Goal: Navigation & Orientation: Find specific page/section

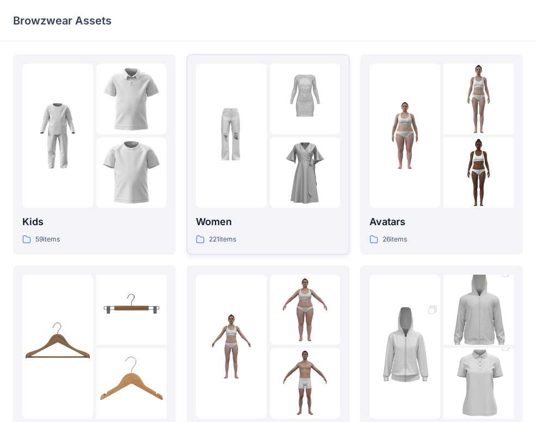
click at [265, 172] on div at bounding box center [231, 136] width 71 height 144
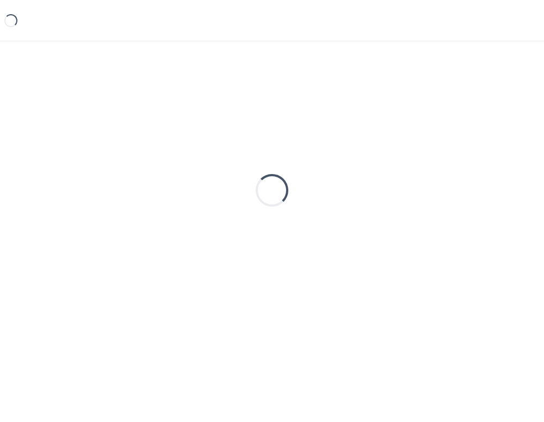
click at [265, 172] on div "Loading..." at bounding box center [272, 190] width 518 height 272
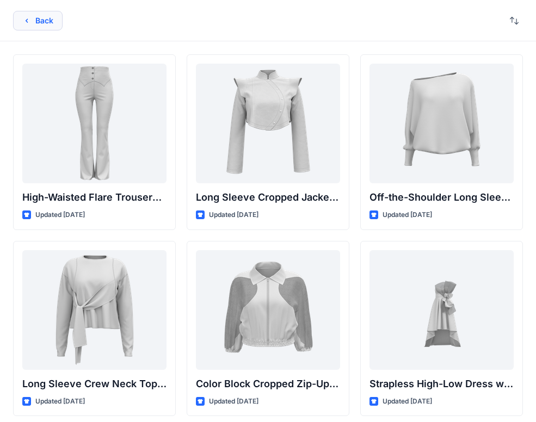
click at [42, 21] on button "Back" at bounding box center [37, 21] width 49 height 20
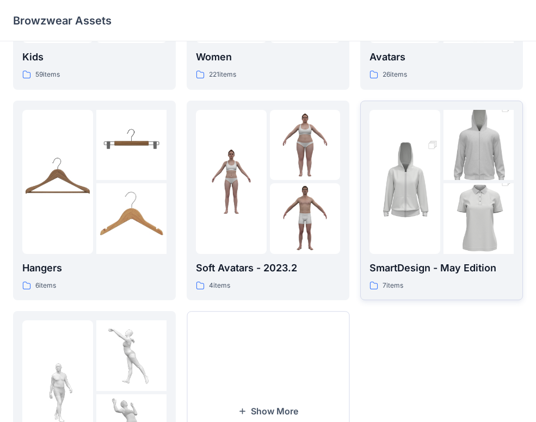
scroll to position [225, 0]
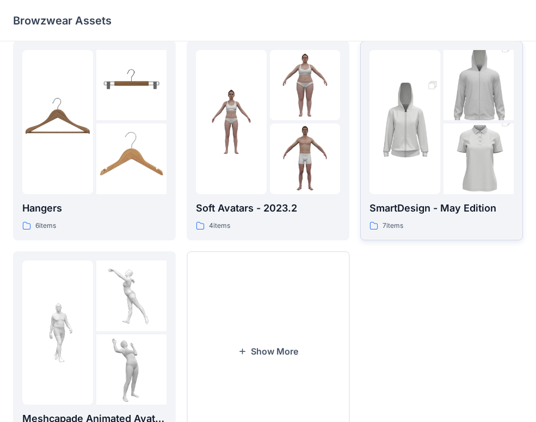
click at [417, 150] on img at bounding box center [404, 122] width 71 height 106
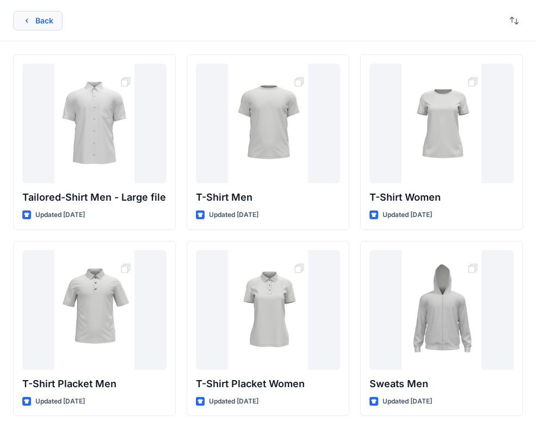
click at [26, 23] on icon "button" at bounding box center [26, 20] width 9 height 9
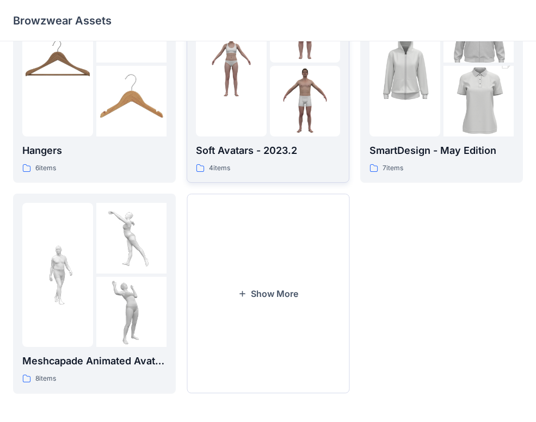
scroll to position [284, 0]
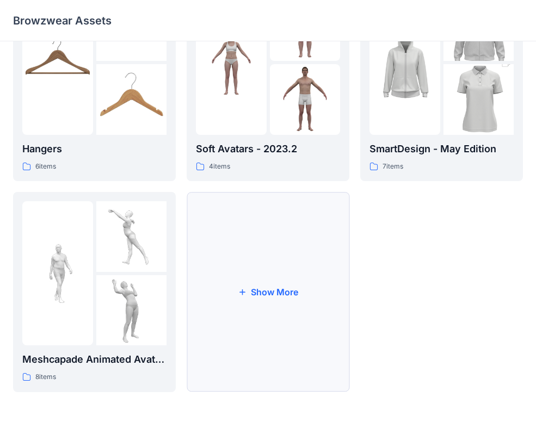
click at [264, 288] on button "Show More" at bounding box center [268, 292] width 163 height 200
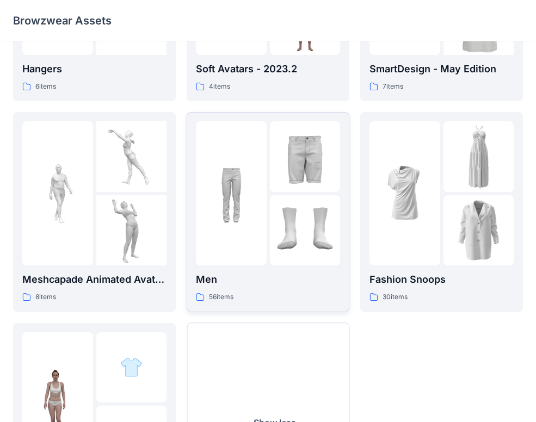
scroll to position [401, 0]
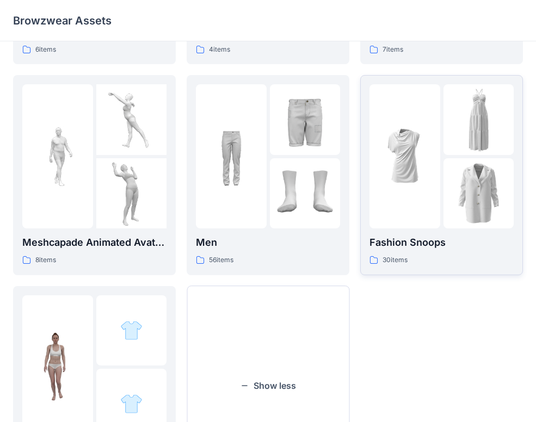
click at [420, 194] on div at bounding box center [404, 156] width 71 height 144
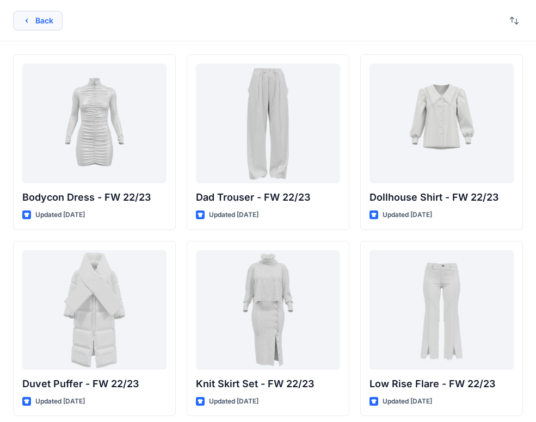
click at [33, 22] on button "Back" at bounding box center [37, 21] width 49 height 20
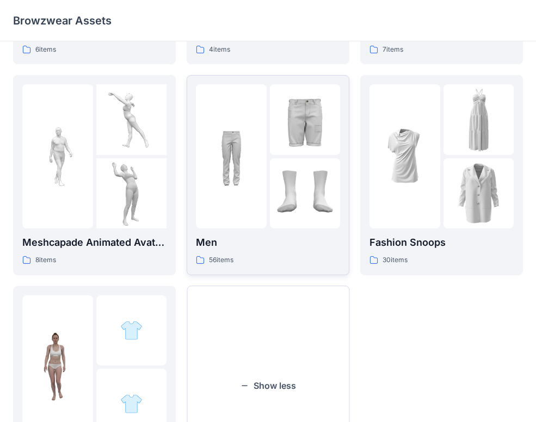
scroll to position [495, 0]
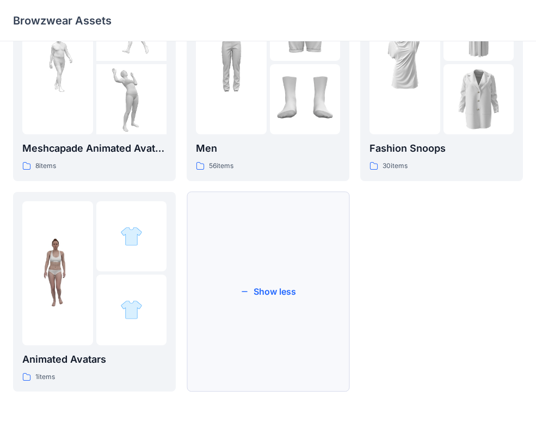
click at [267, 288] on button "Show less" at bounding box center [268, 292] width 163 height 200
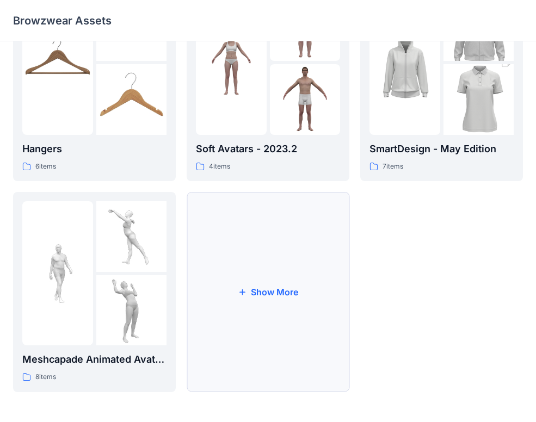
click at [265, 290] on button "Show More" at bounding box center [268, 292] width 163 height 200
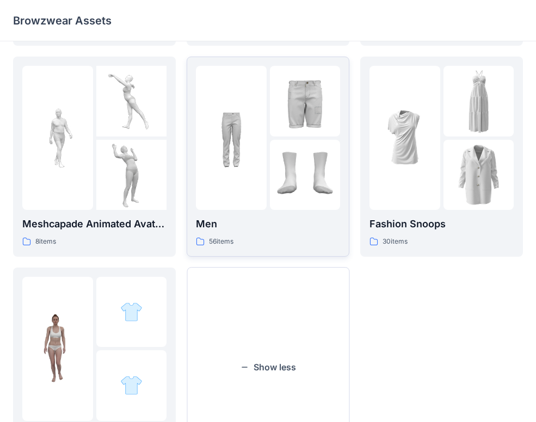
scroll to position [495, 0]
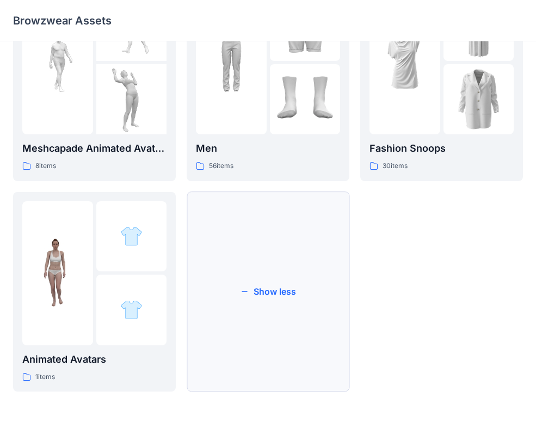
click at [266, 290] on button "Show less" at bounding box center [268, 292] width 163 height 200
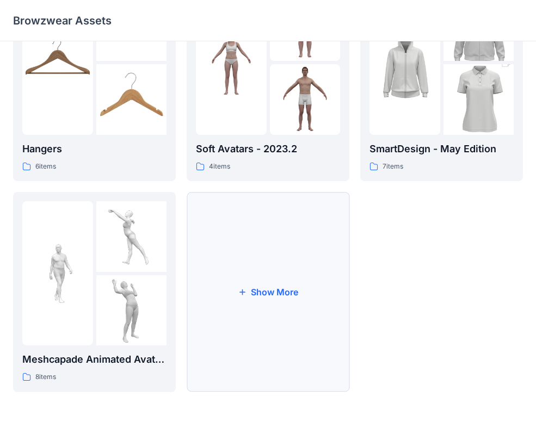
click at [265, 290] on button "Show More" at bounding box center [268, 292] width 163 height 200
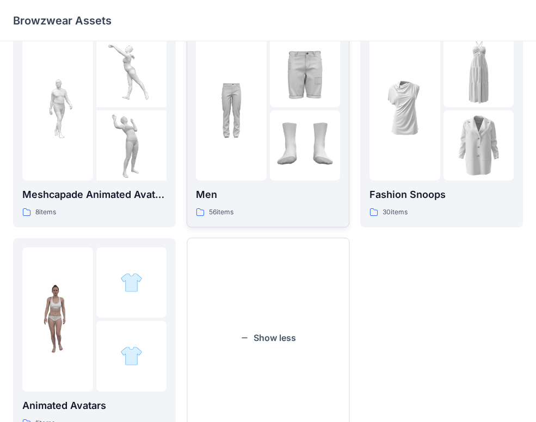
scroll to position [495, 0]
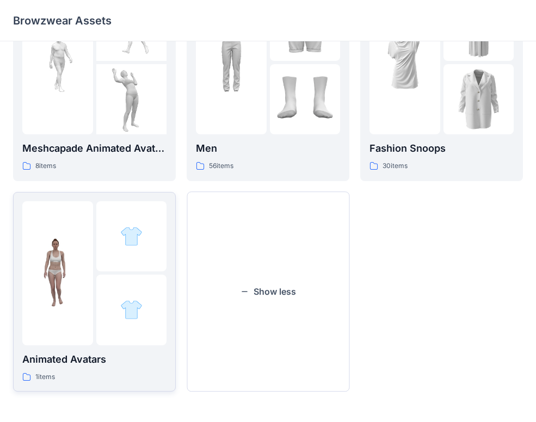
click at [77, 278] on img at bounding box center [57, 273] width 71 height 71
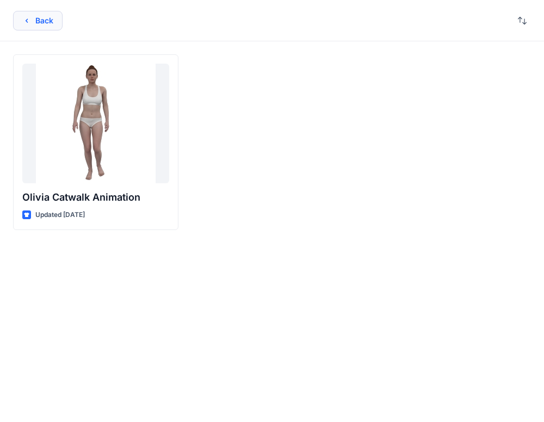
click at [46, 17] on button "Back" at bounding box center [37, 21] width 49 height 20
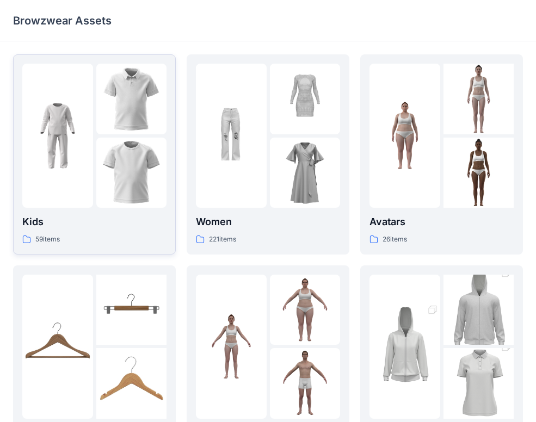
click at [125, 144] on img at bounding box center [131, 173] width 71 height 71
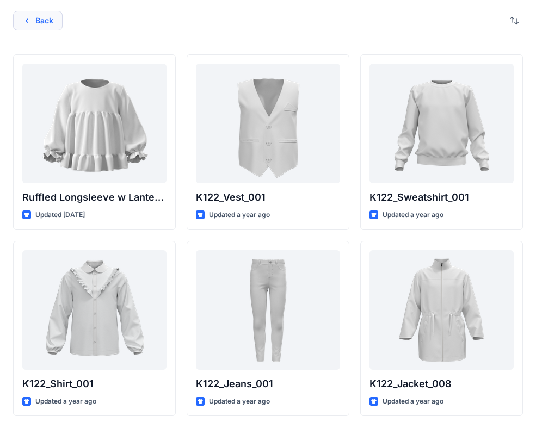
click at [36, 20] on button "Back" at bounding box center [37, 21] width 49 height 20
